Goal: Information Seeking & Learning: Check status

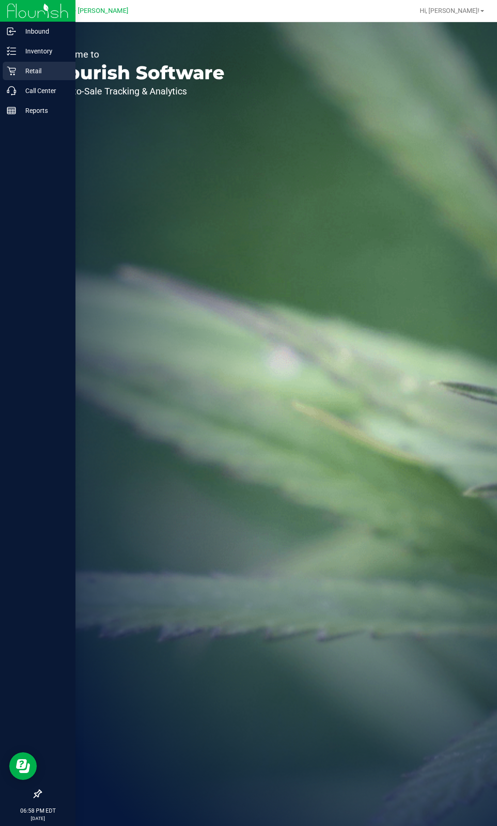
click at [44, 71] on p "Retail" at bounding box center [43, 70] width 55 height 11
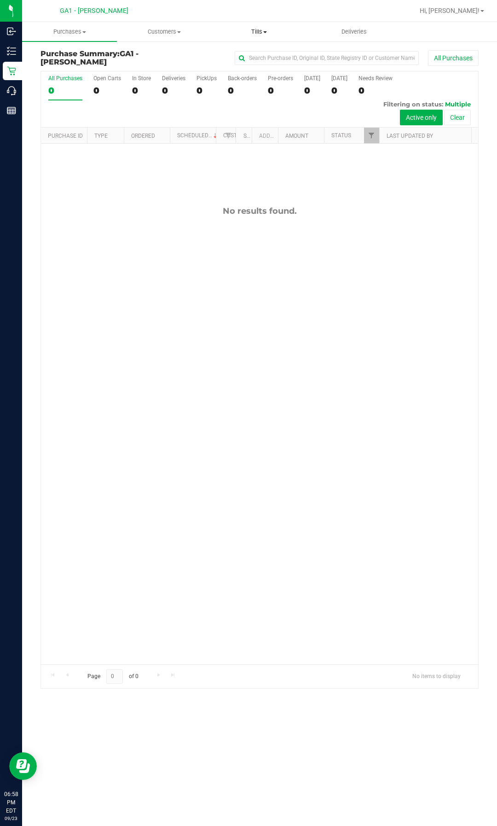
click at [266, 36] on uib-tab-heading "Tills Manage tills Reconcile e-payments" at bounding box center [259, 32] width 94 height 18
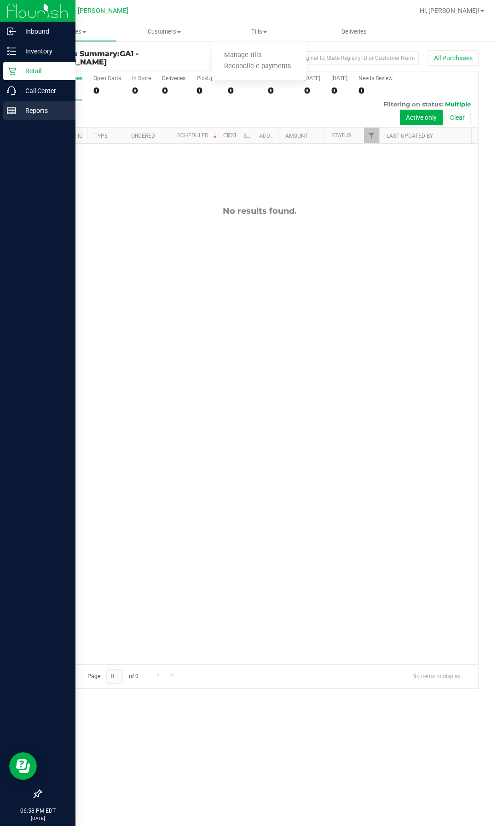
click at [28, 109] on p "Reports" at bounding box center [43, 110] width 55 height 11
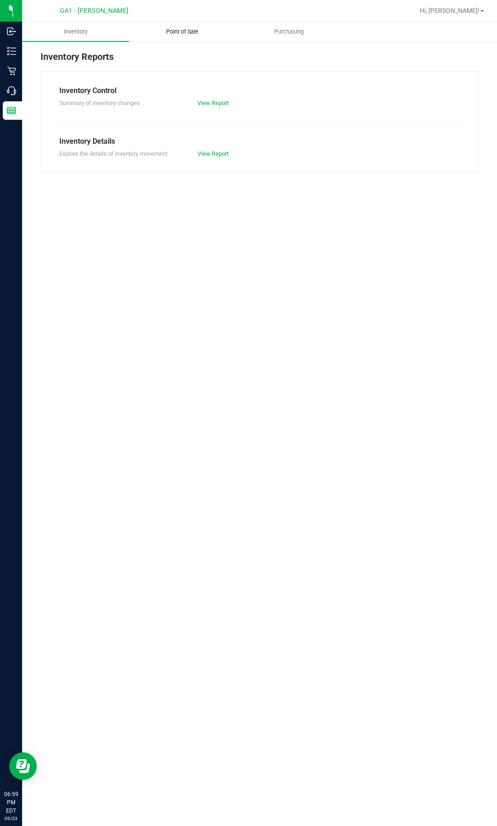
click at [195, 29] on span "Point of Sale" at bounding box center [182, 32] width 57 height 8
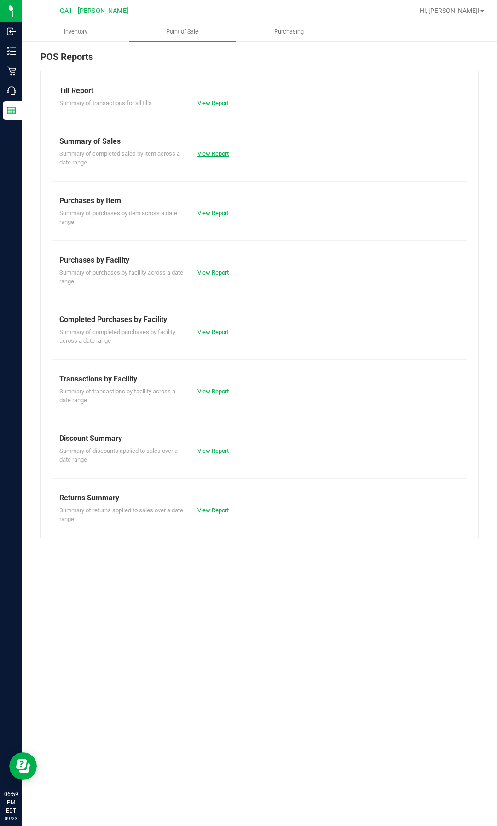
click at [205, 149] on div "View Report" at bounding box center [260, 153] width 138 height 9
click at [206, 152] on link "View Report" at bounding box center [213, 153] width 31 height 7
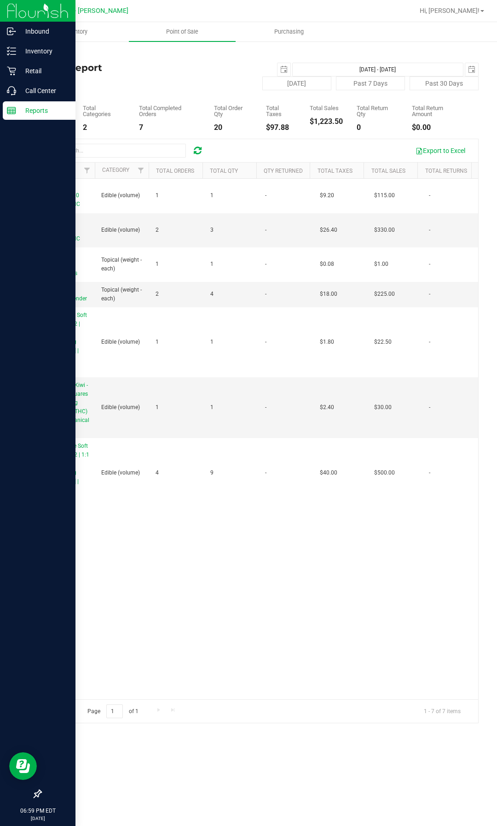
click at [40, 13] on img at bounding box center [38, 11] width 62 height 22
